Goal: Communication & Community: Connect with others

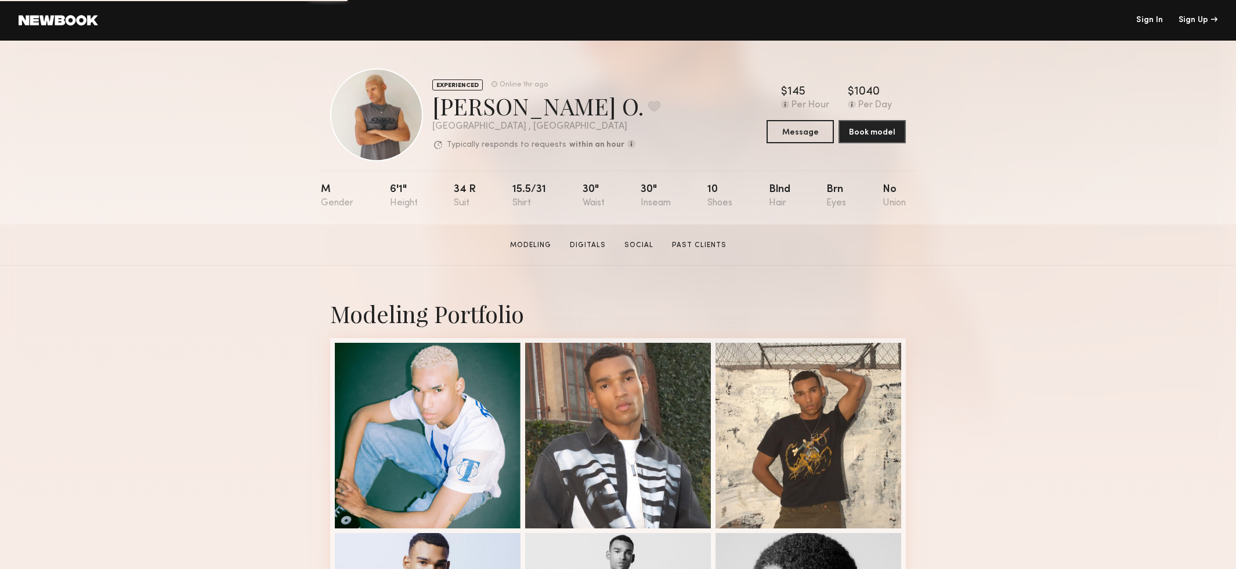
click at [62, 20] on link at bounding box center [58, 20] width 79 height 10
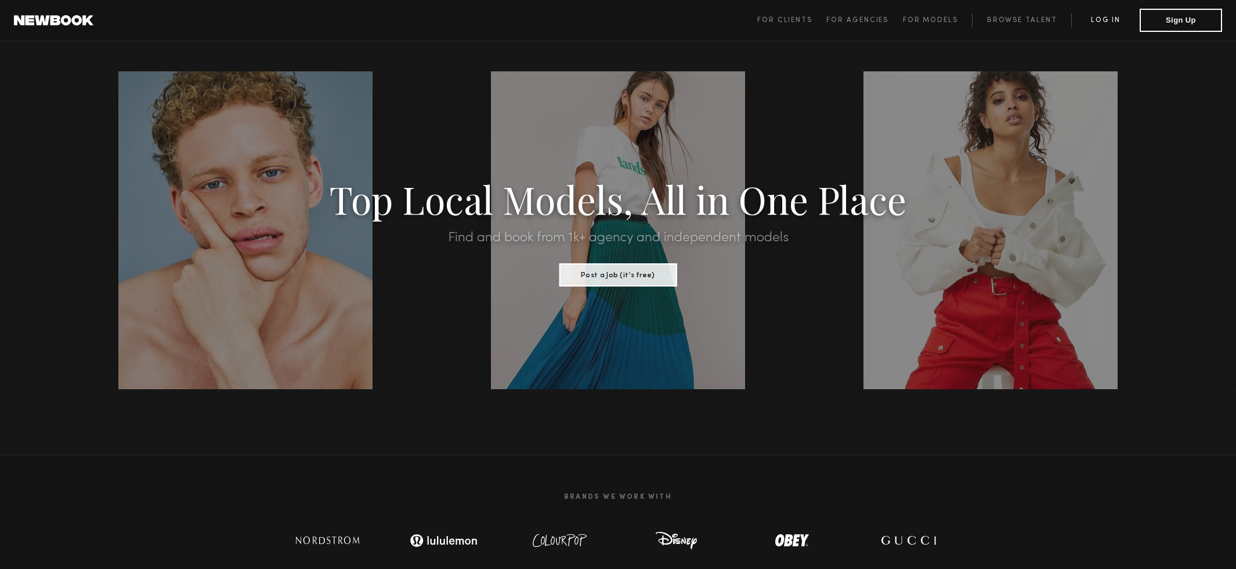
click at [1118, 24] on link "Log in" at bounding box center [1105, 20] width 68 height 14
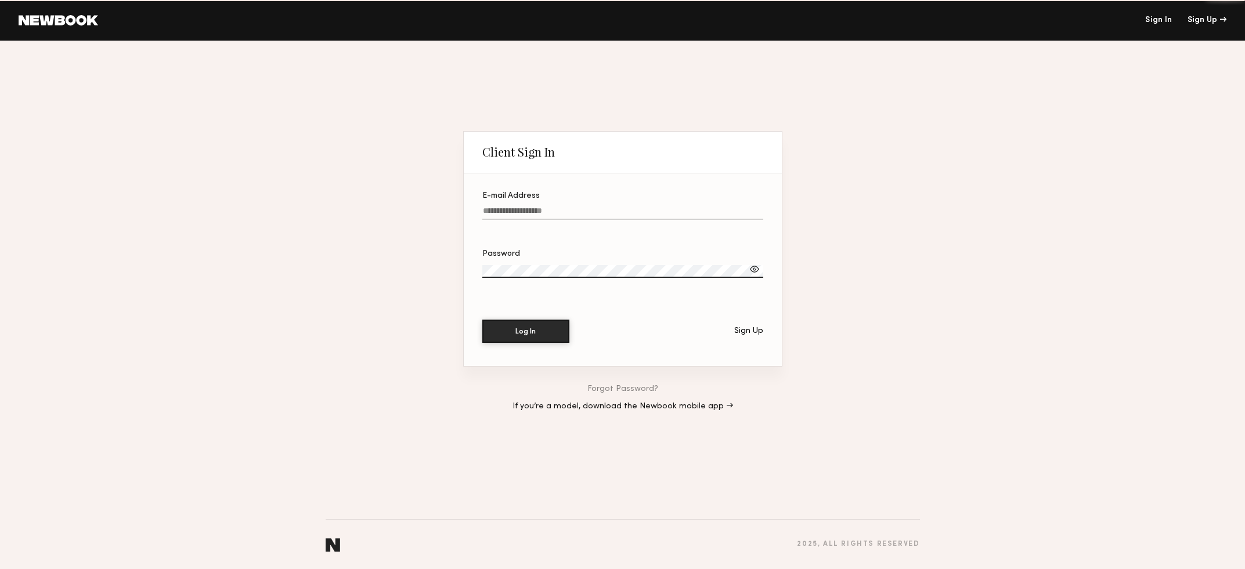
type input "**********"
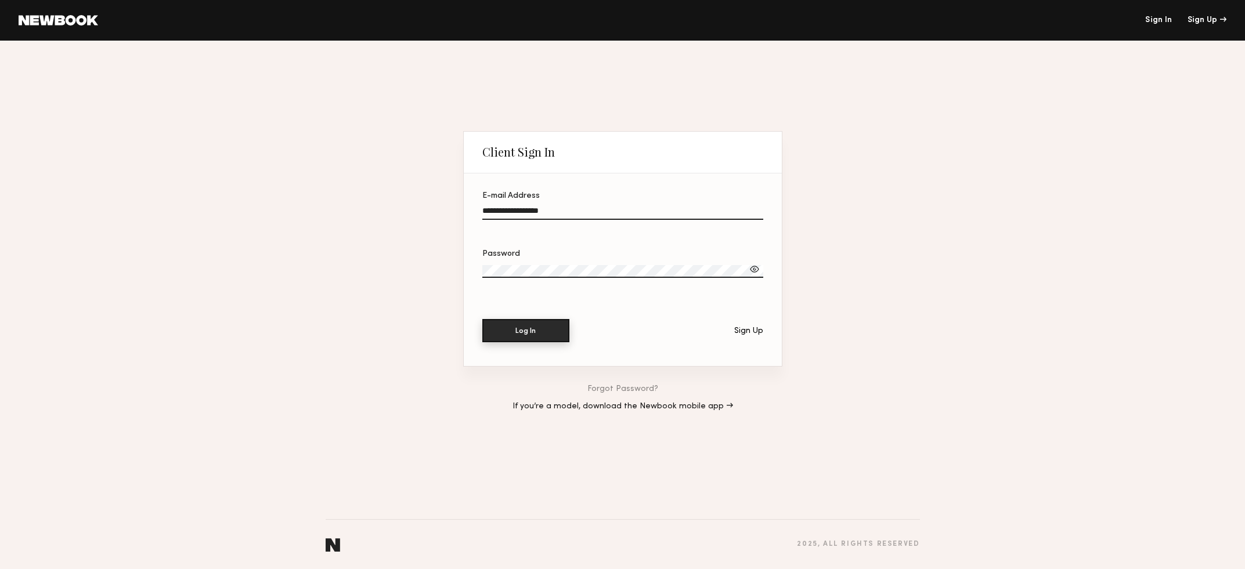
click at [531, 330] on button "Log In" at bounding box center [525, 330] width 87 height 23
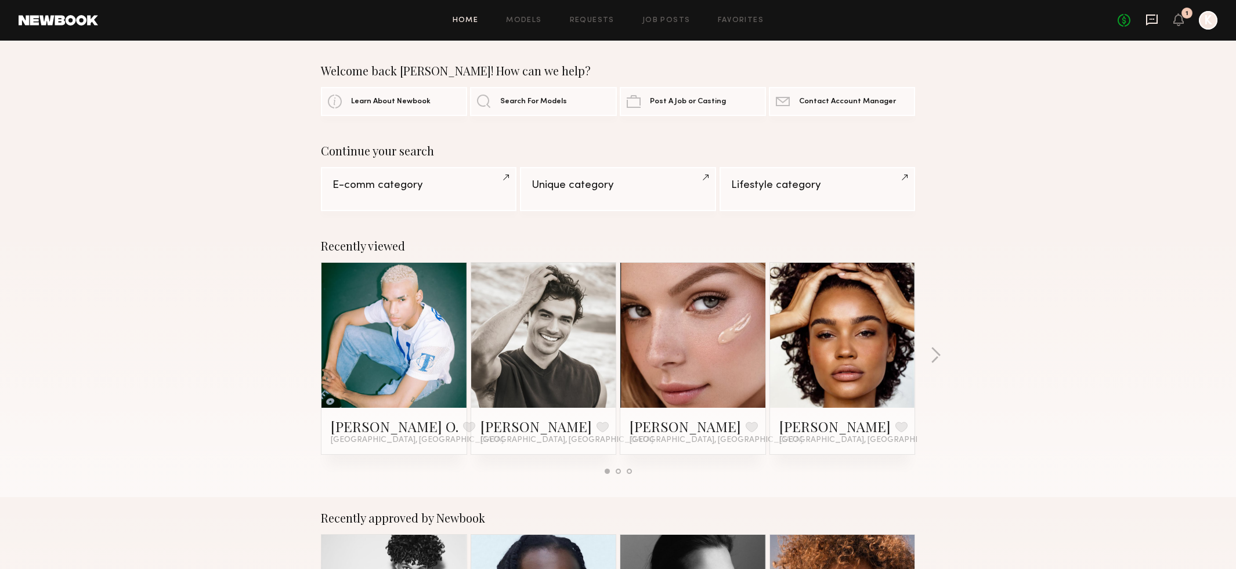
click at [1152, 19] on icon at bounding box center [1151, 19] width 5 height 1
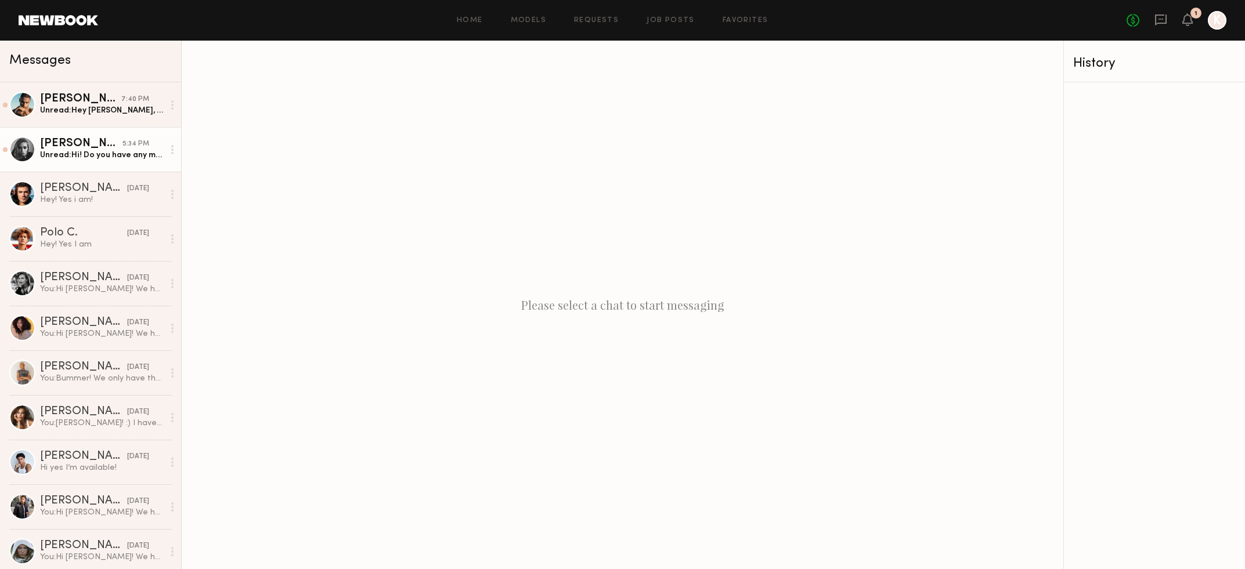
click at [79, 158] on div "Unread: Hi! Do you have any more info such as times, rate, usage, etc? Thanks!" at bounding box center [102, 155] width 124 height 11
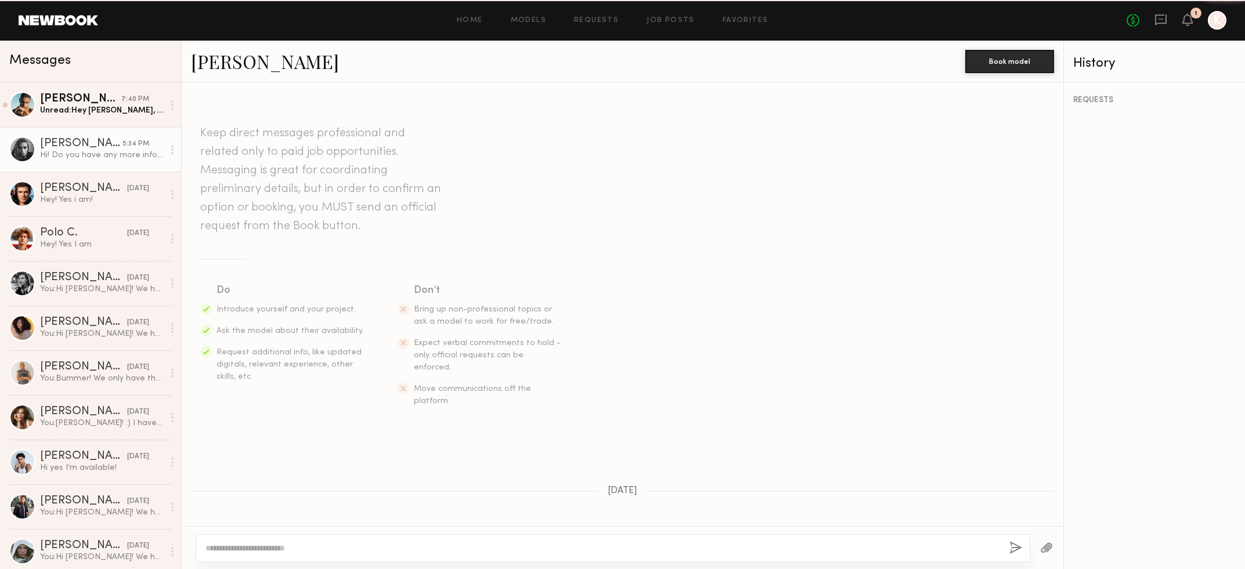
scroll to position [342, 0]
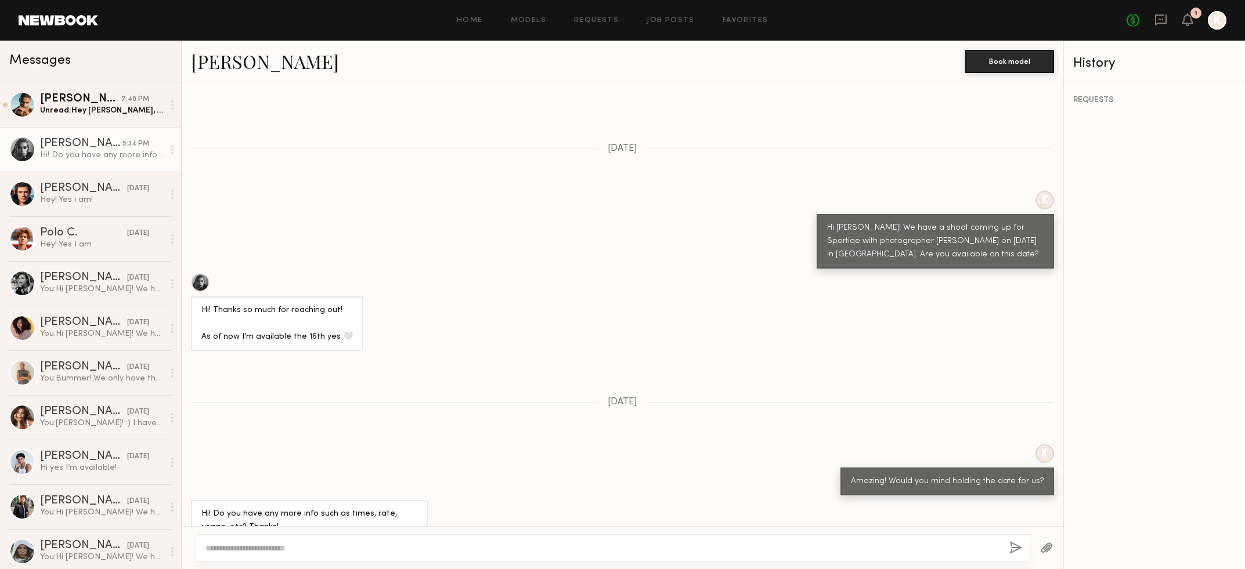
click at [254, 66] on link "[PERSON_NAME]" at bounding box center [265, 61] width 148 height 25
click at [355, 548] on textarea at bounding box center [602, 549] width 794 height 12
